Goal: Register for event/course

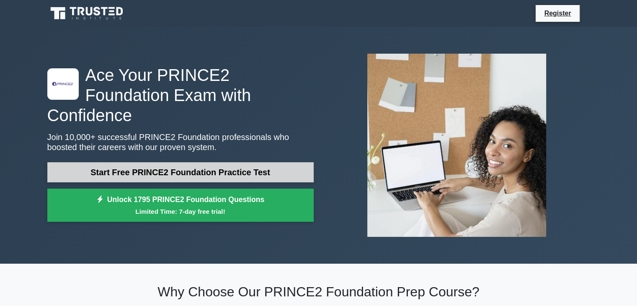
click at [211, 165] on link "Start Free PRINCE2 Foundation Practice Test" at bounding box center [180, 172] width 266 height 20
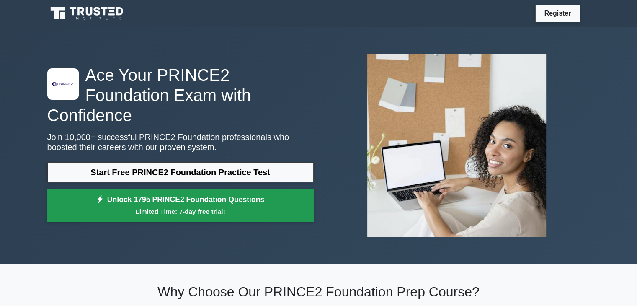
drag, startPoint x: 152, startPoint y: 196, endPoint x: 126, endPoint y: 190, distance: 26.2
click at [152, 196] on link "Unlock 1795 PRINCE2 Foundation Questions Limited Time: 7-day free trial!" at bounding box center [180, 204] width 266 height 33
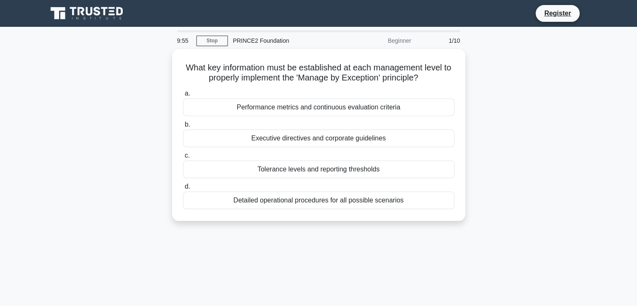
click at [244, 221] on div "What key information must be established at each management level to properly i…" at bounding box center [318, 140] width 553 height 182
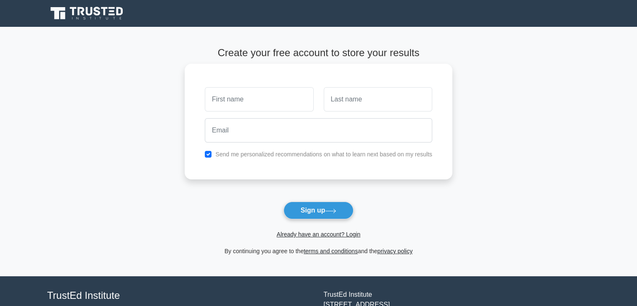
click at [256, 93] on input "text" at bounding box center [259, 99] width 108 height 24
type input "o"
type input "fatimah"
click at [360, 105] on input "text" at bounding box center [378, 99] width 108 height 24
click at [355, 109] on input "bolaky" at bounding box center [378, 99] width 108 height 24
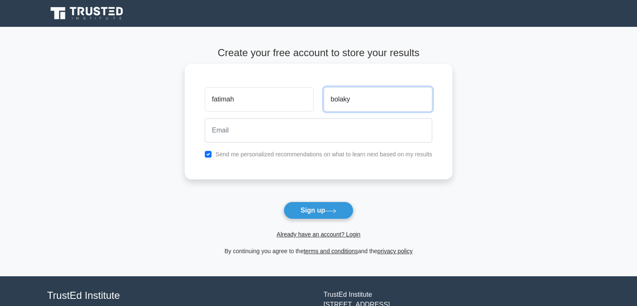
type input "bolaky"
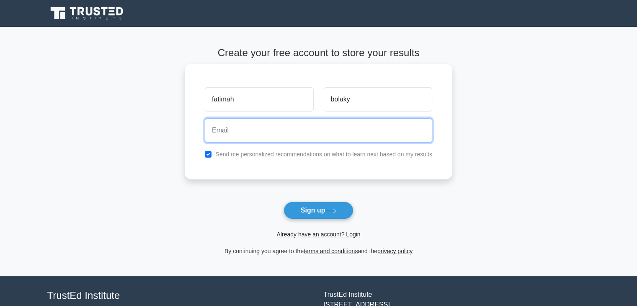
click at [353, 127] on input "email" at bounding box center [318, 130] width 227 height 24
drag, startPoint x: 342, startPoint y: 138, endPoint x: 281, endPoint y: 135, distance: 61.2
click at [281, 135] on input "email" at bounding box center [318, 130] width 227 height 24
type input "o"
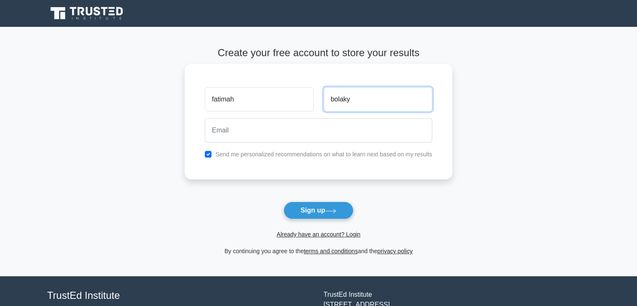
click at [417, 106] on input "bolaky" at bounding box center [378, 99] width 108 height 24
type input "b"
click at [287, 97] on input "fatimah" at bounding box center [259, 99] width 108 height 24
type input "f"
